Goal: Task Accomplishment & Management: Manage account settings

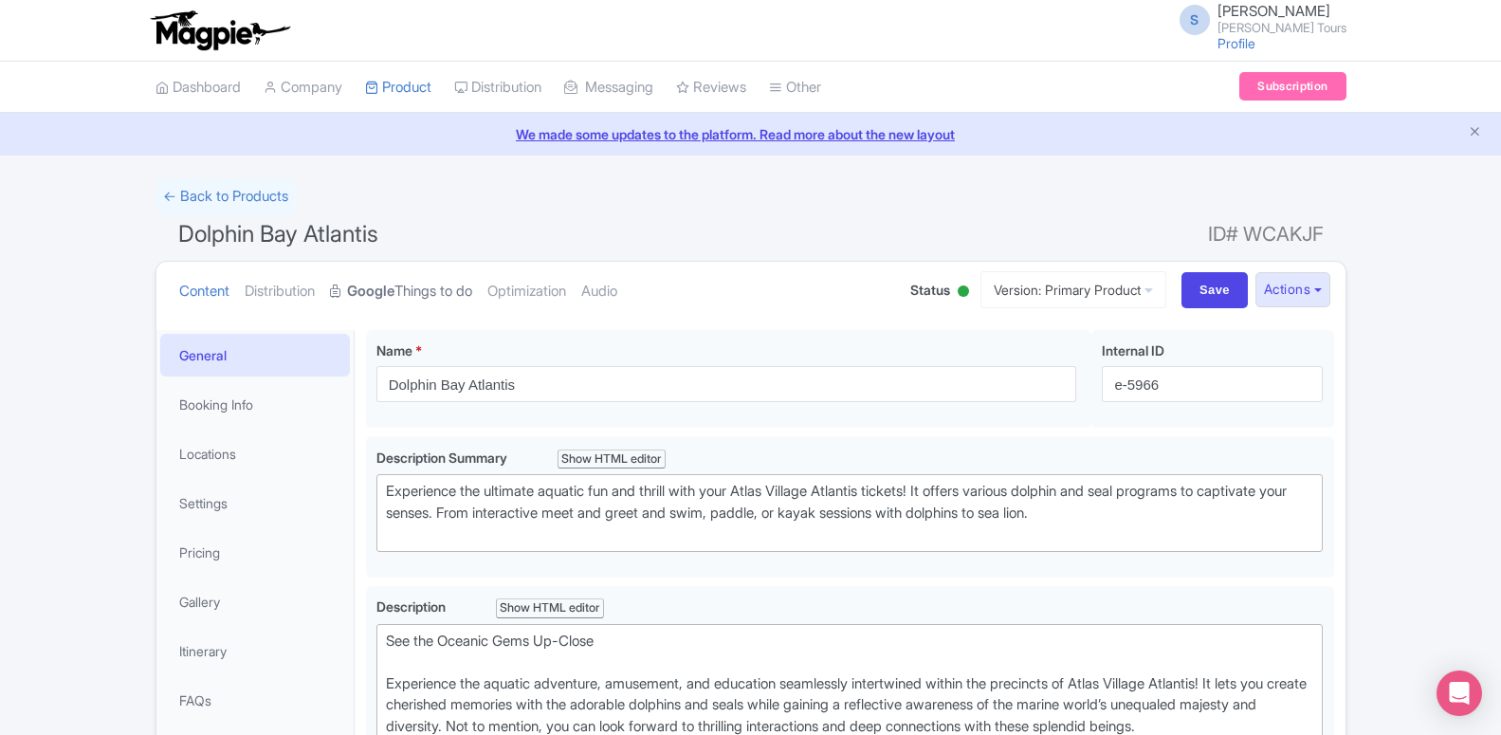
click at [388, 298] on strong "Google" at bounding box center [370, 292] width 47 height 22
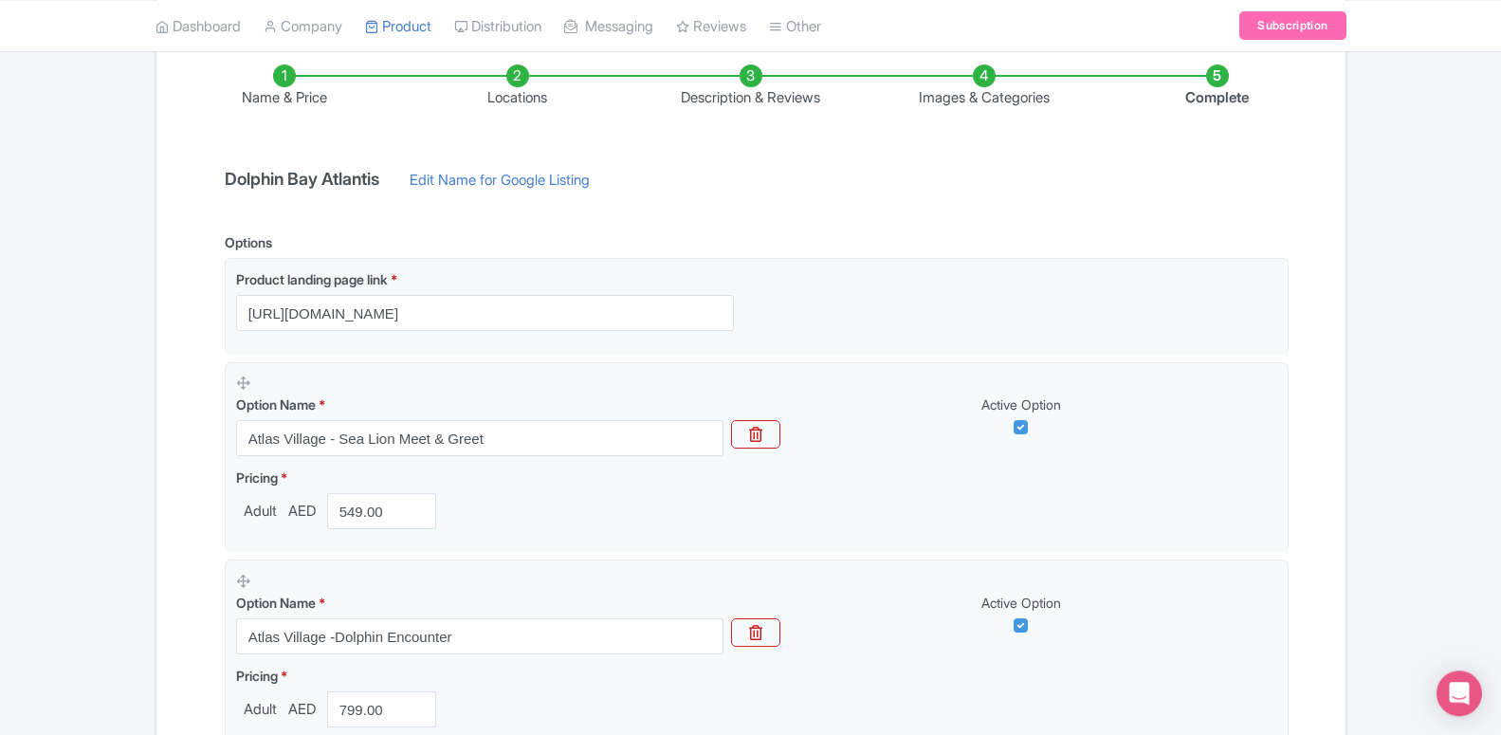
scroll to position [212, 0]
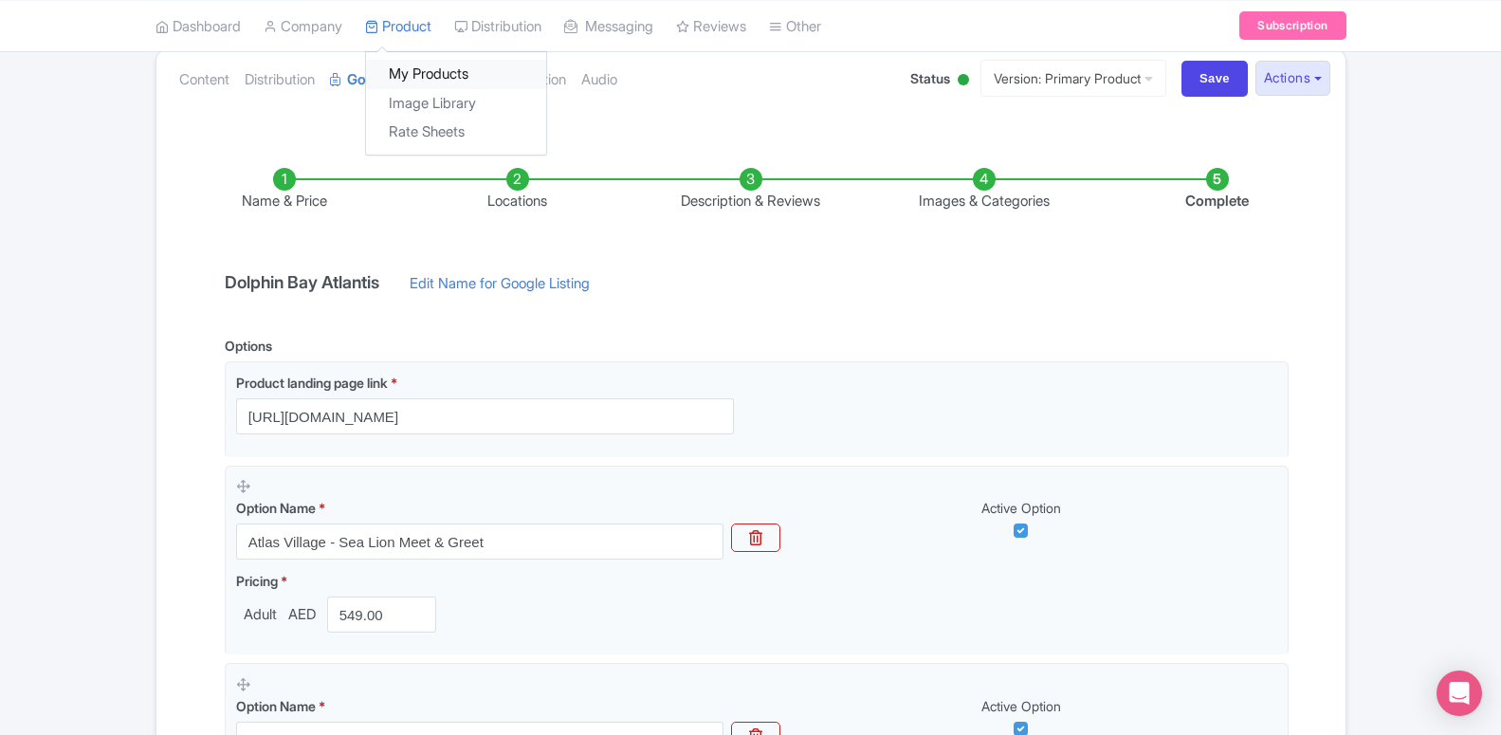
click at [411, 80] on link "My Products" at bounding box center [456, 74] width 180 height 29
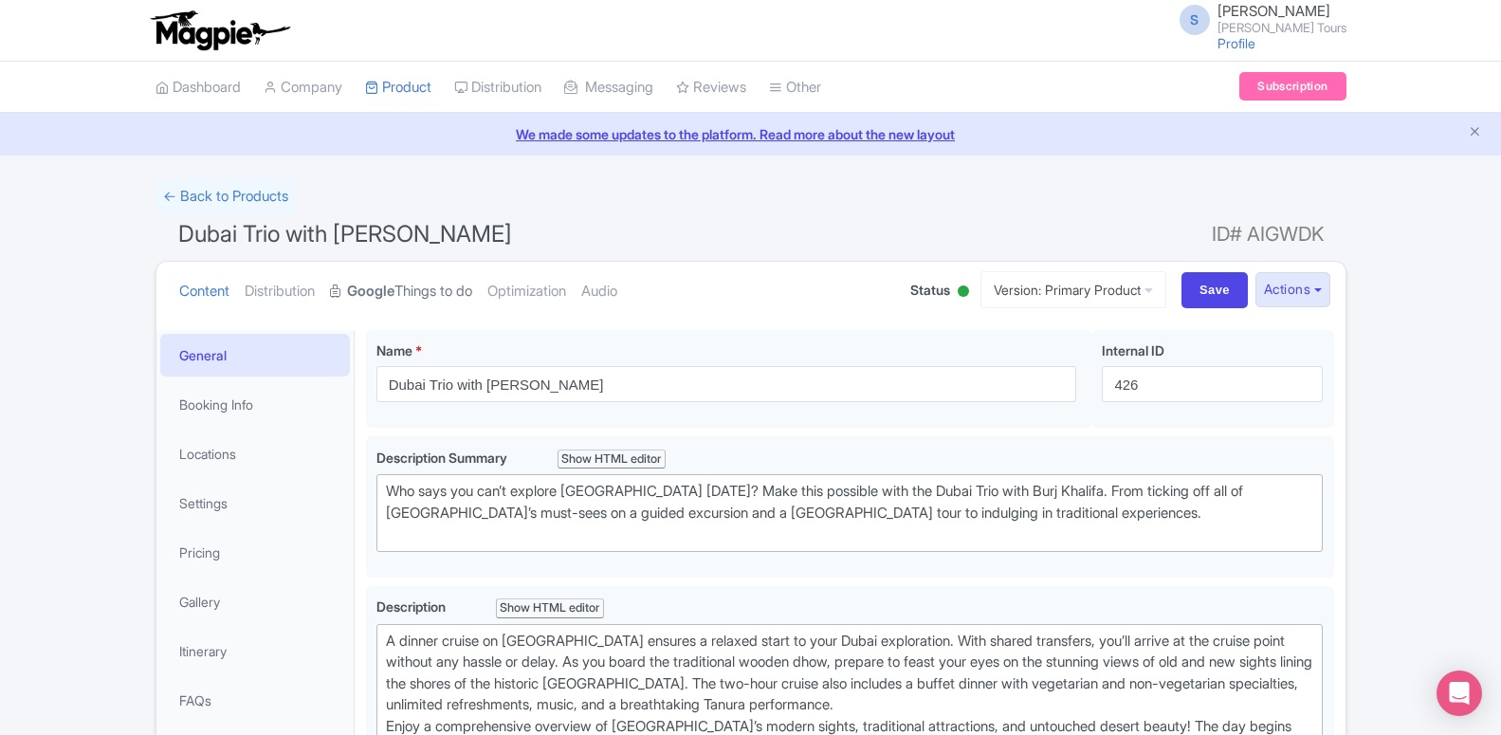
click at [353, 275] on link "Google Things to do" at bounding box center [401, 292] width 142 height 60
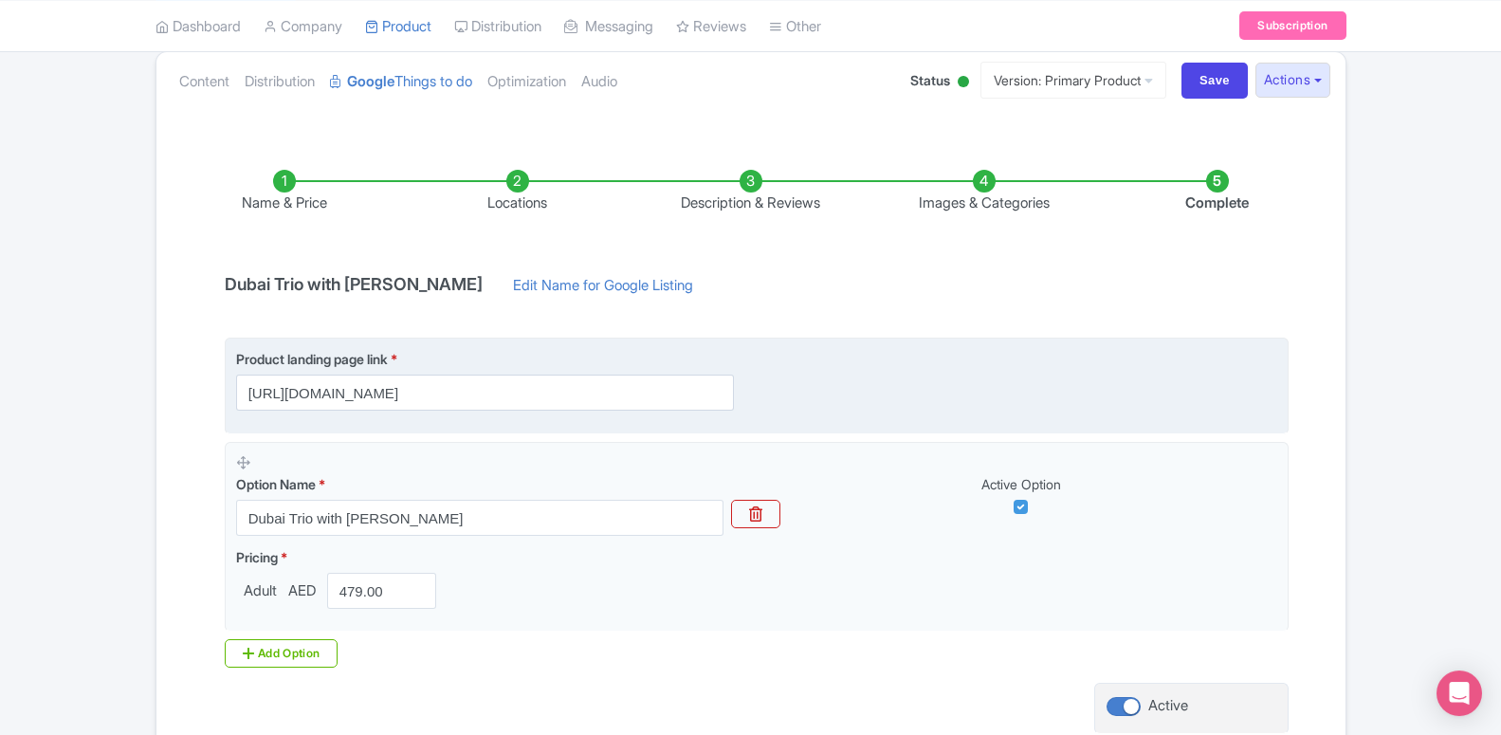
scroll to position [290, 0]
